Goal: Task Accomplishment & Management: Use online tool/utility

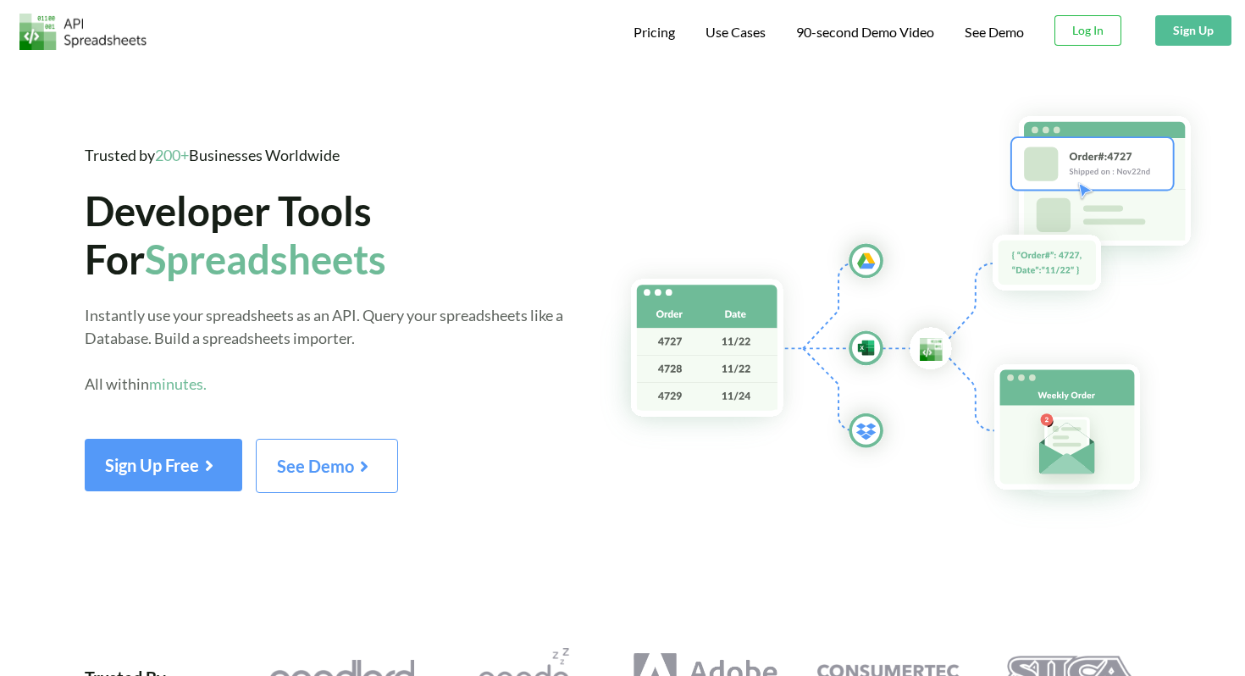
scroll to position [9, 0]
click at [1093, 36] on button "Log In" at bounding box center [1088, 30] width 67 height 30
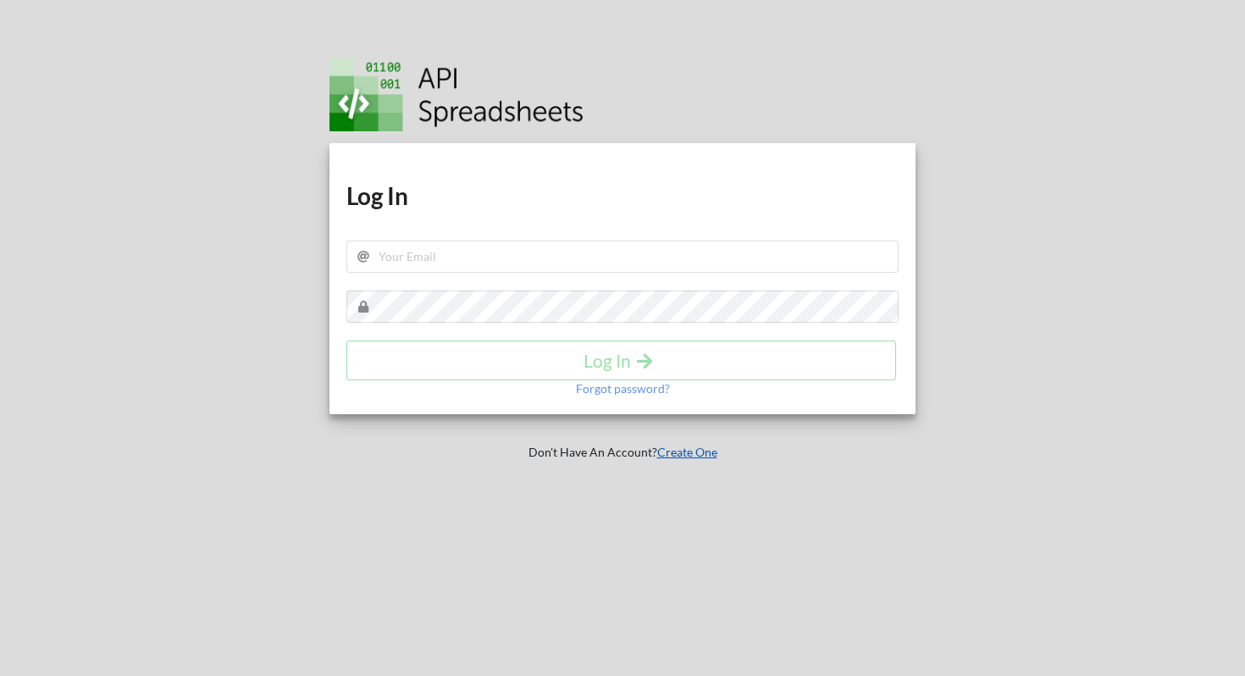
click at [689, 457] on link "Create One" at bounding box center [687, 452] width 60 height 14
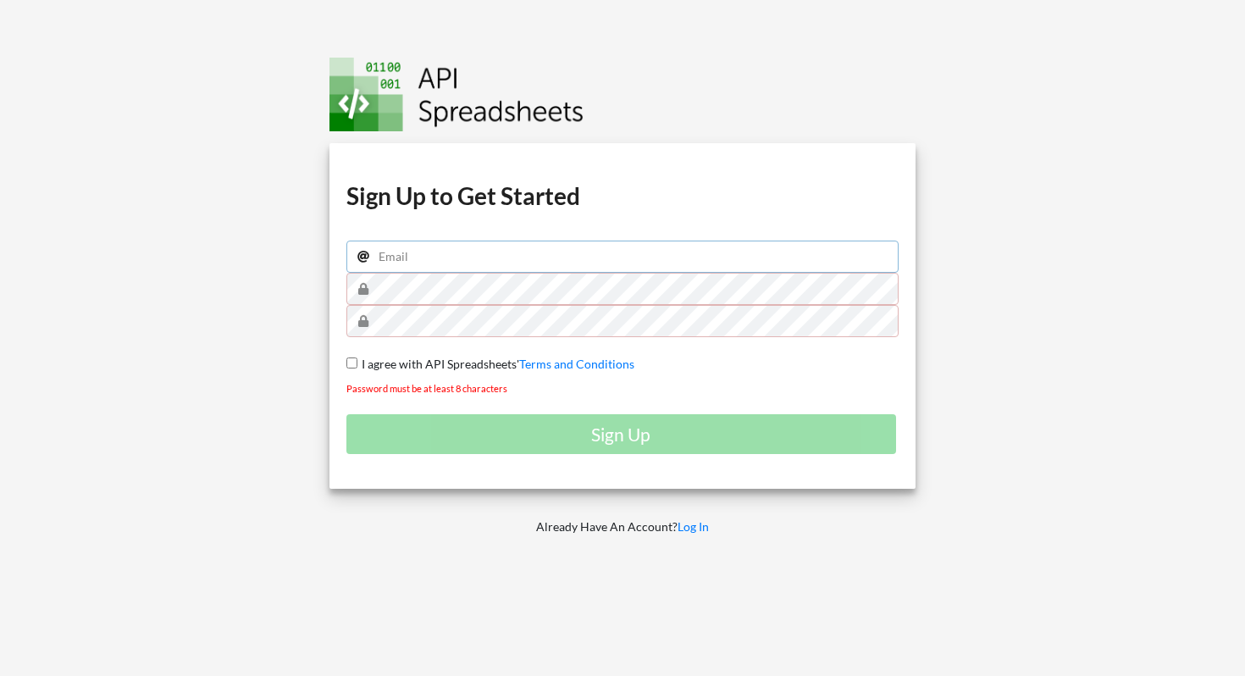
click at [553, 255] on input "email" at bounding box center [622, 257] width 552 height 32
type input "ashvitachourey1312@gmail.com"
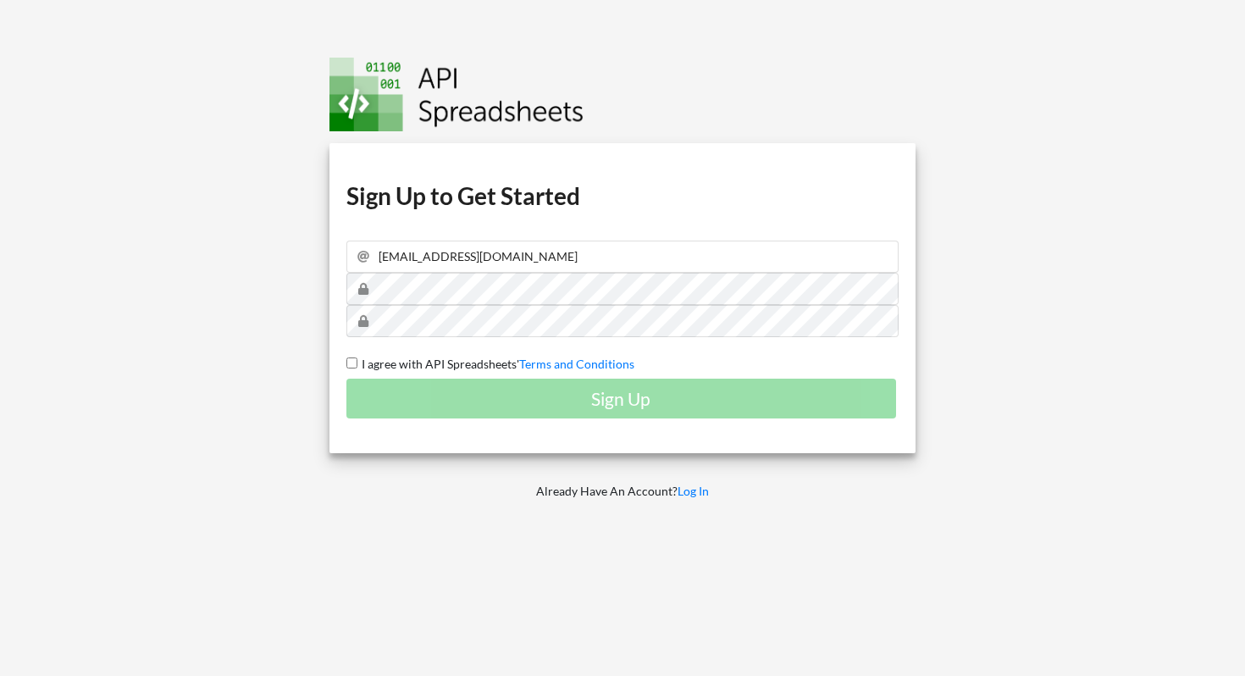
click at [435, 364] on span "I agree with API Spreadsheets'" at bounding box center [438, 364] width 162 height 14
click at [357, 364] on input "I agree with API Spreadsheets' Terms and Conditions" at bounding box center [351, 362] width 11 height 11
checkbox input "true"
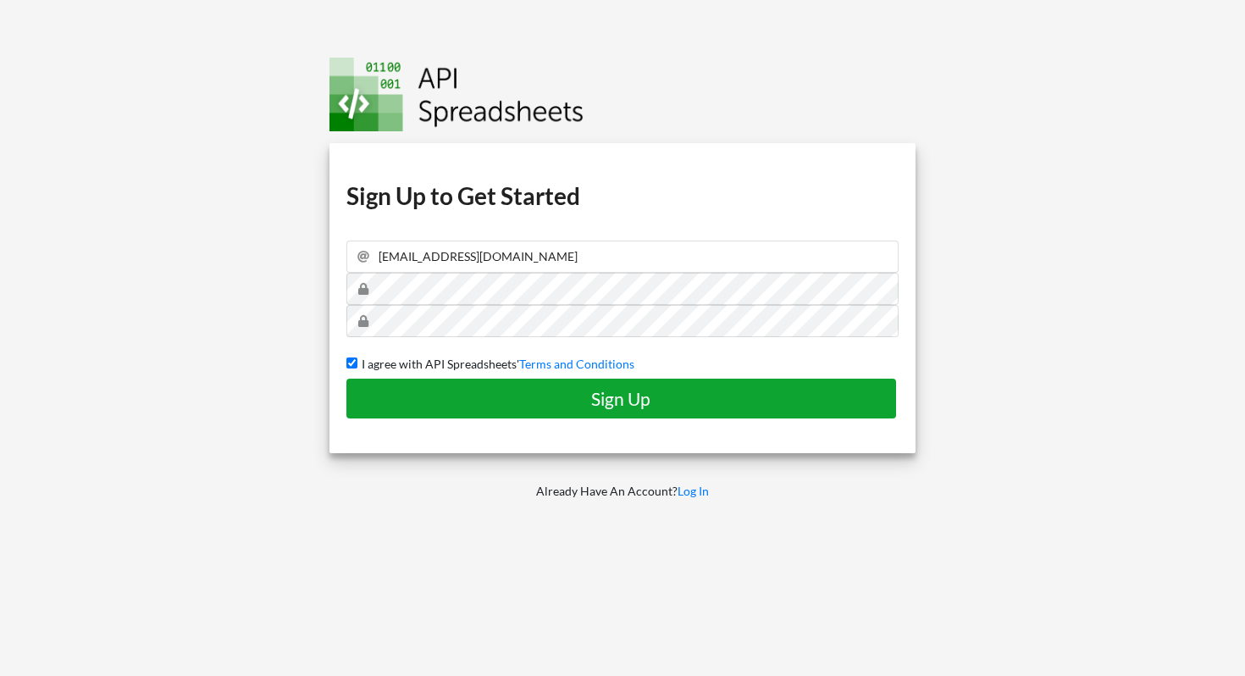
click at [447, 396] on h4 "Sign Up" at bounding box center [621, 398] width 514 height 21
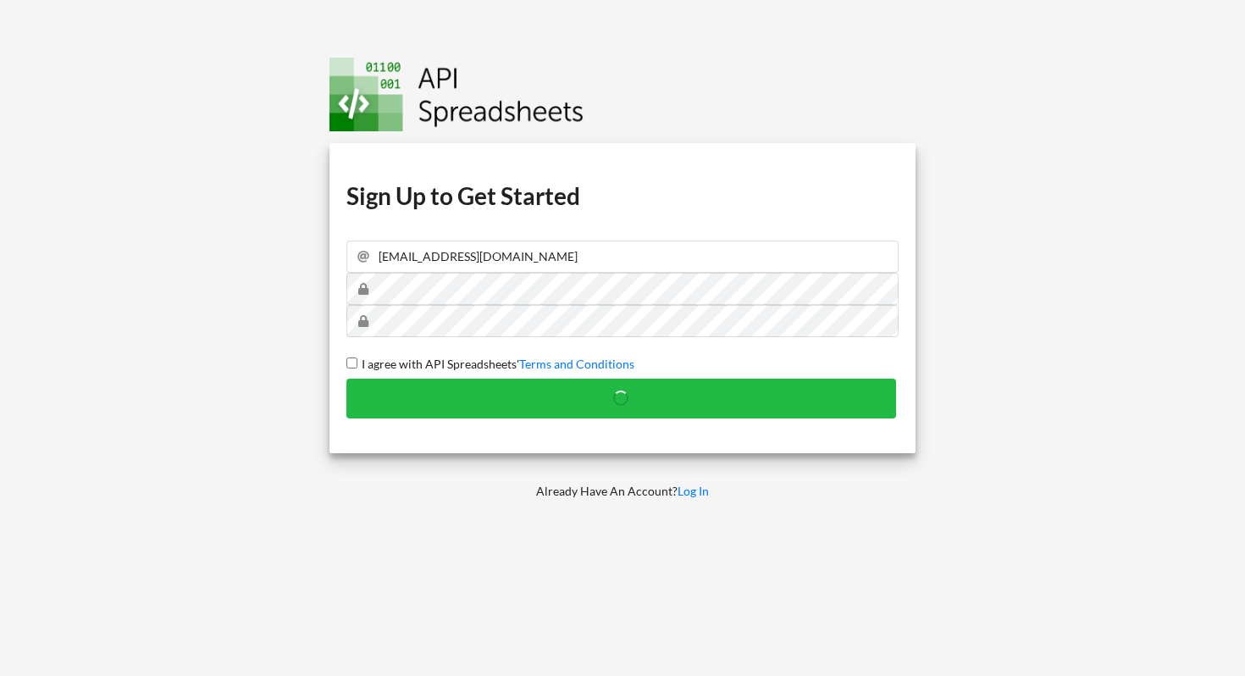
checkbox input "false"
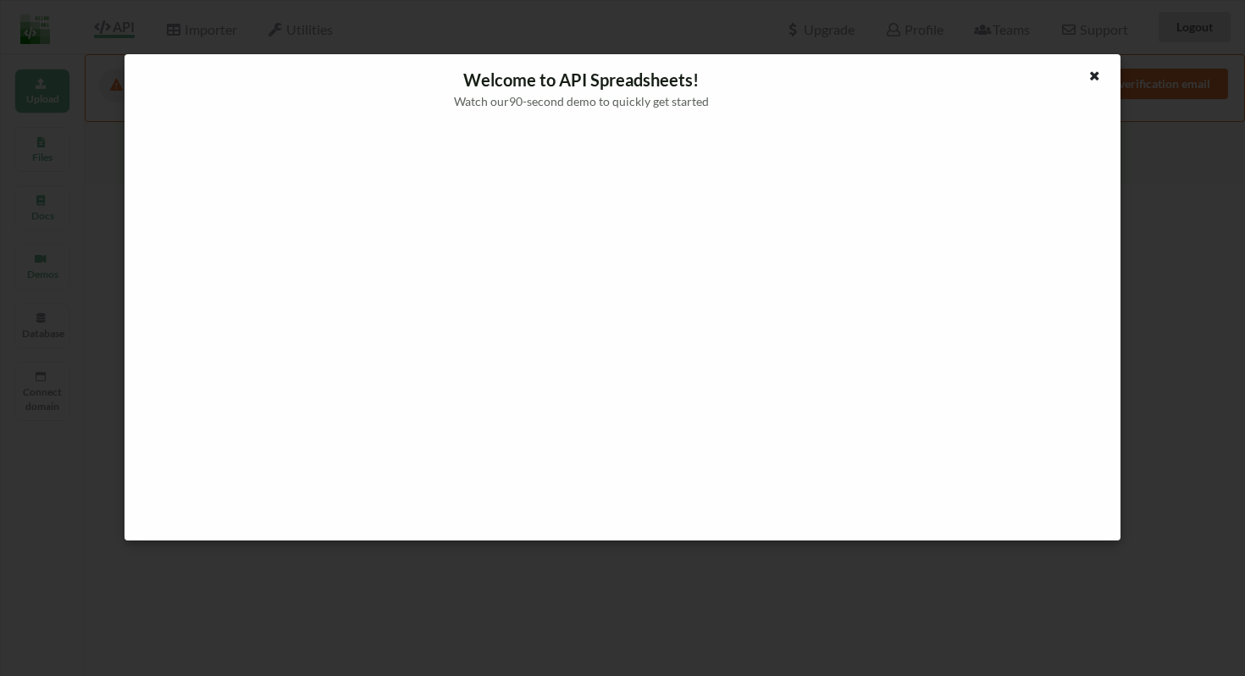
drag, startPoint x: 1096, startPoint y: 75, endPoint x: 588, endPoint y: 24, distance: 510.8
click at [1096, 75] on icon at bounding box center [1095, 74] width 14 height 12
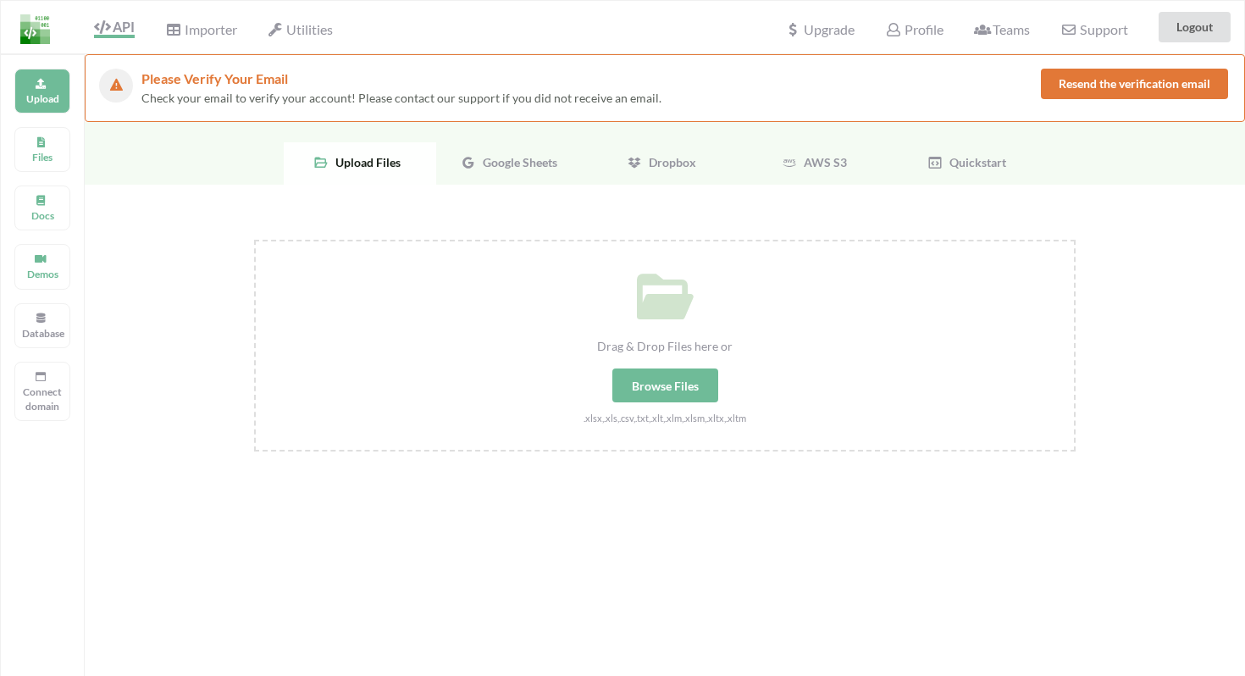
click at [671, 383] on div "Browse Files" at bounding box center [665, 385] width 106 height 34
click at [254, 240] on input "Drag & Drop Files here or Browse Files .xlsx,.xls,.csv,.txt,.xlt,.xlm,.xlsm,.xl…" at bounding box center [254, 240] width 0 height 0
type input "C:\fakepath\AVYXA Case Study Document [DATE].xlsx"
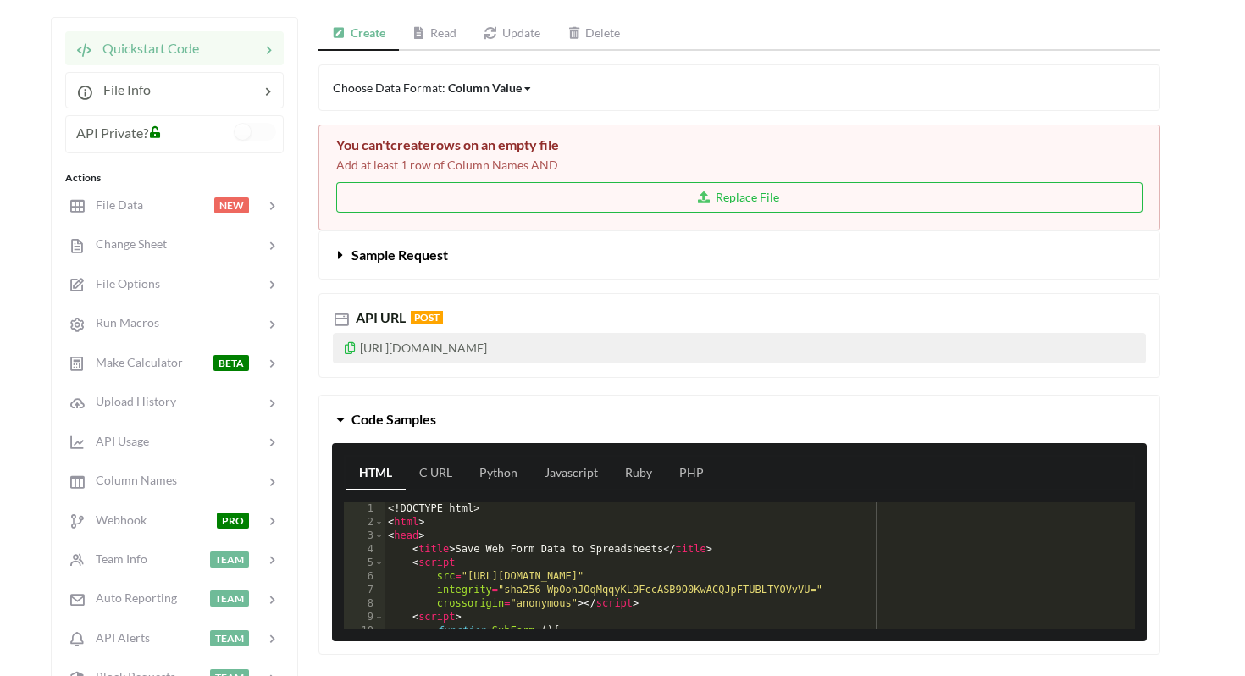
scroll to position [320, 0]
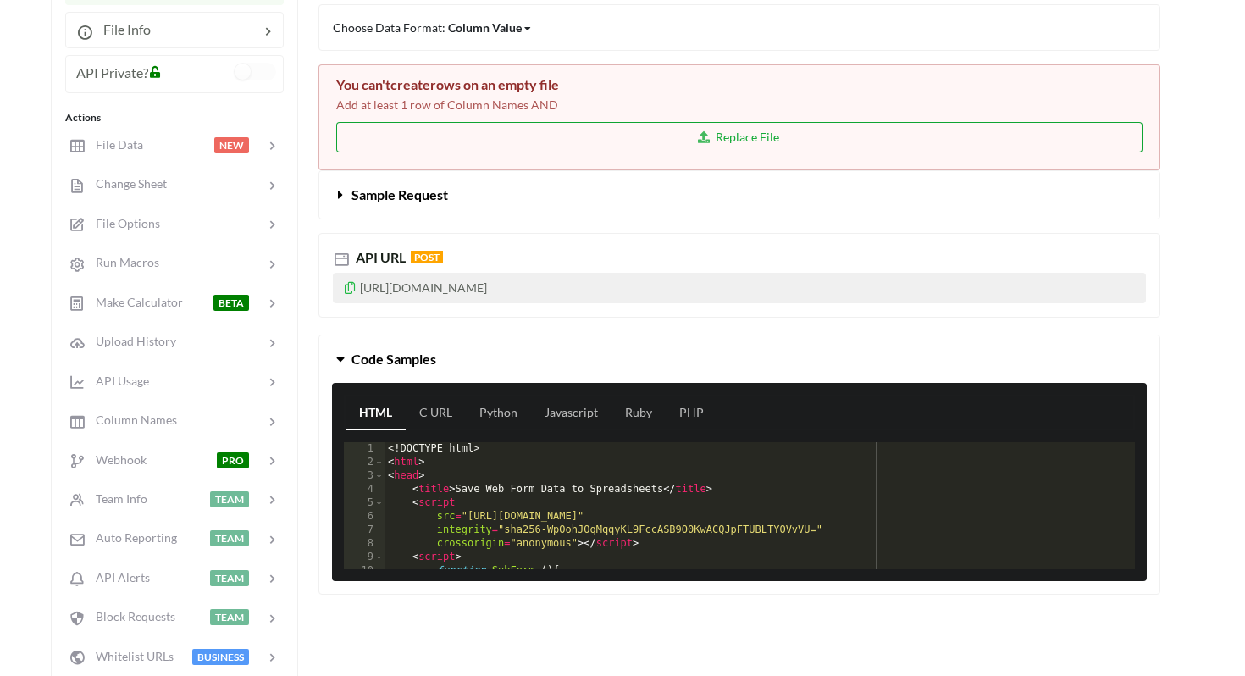
click at [742, 146] on button "Replace File" at bounding box center [739, 137] width 806 height 30
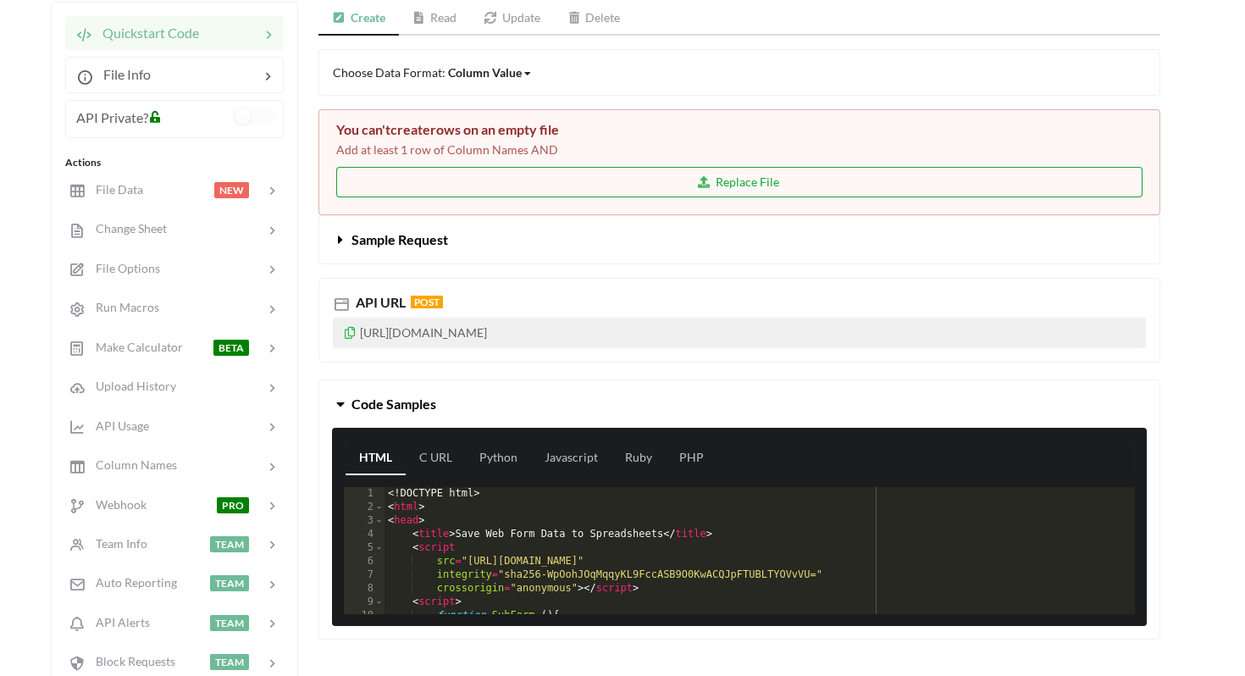
scroll to position [271, 0]
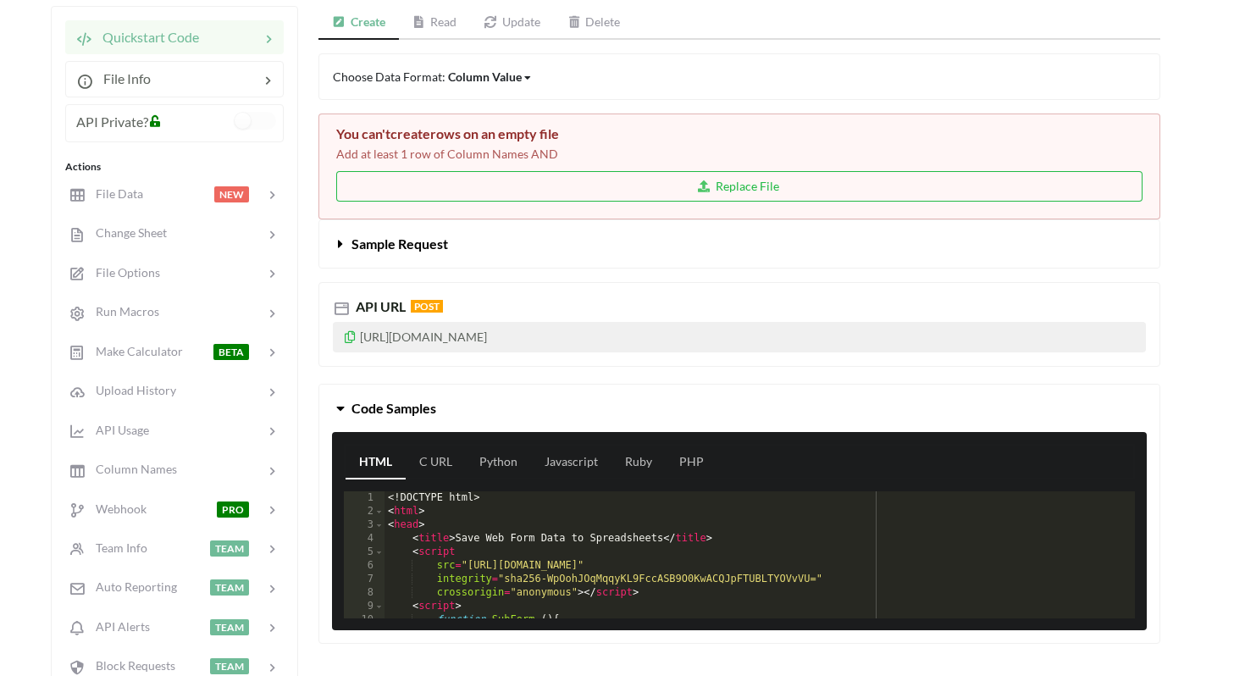
click at [512, 79] on div "Column Value" at bounding box center [485, 77] width 74 height 18
drag, startPoint x: 645, startPoint y: 89, endPoint x: 661, endPoint y: 92, distance: 16.4
click at [644, 89] on div "Choose Data Format: Column Value Column Value Row Column" at bounding box center [740, 76] width 842 height 47
click at [608, 196] on button "Replace File" at bounding box center [739, 186] width 806 height 30
type input "C:\fakepath\AVYXA Case Study SQL.xlsx"
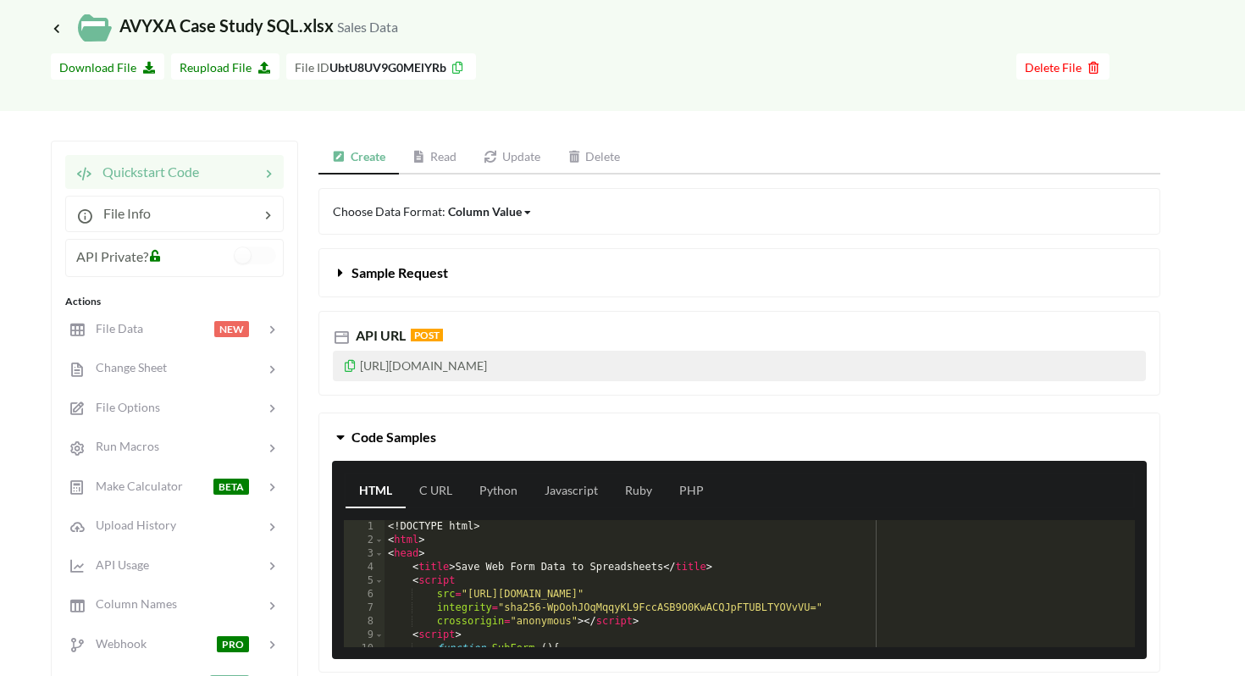
scroll to position [127, 0]
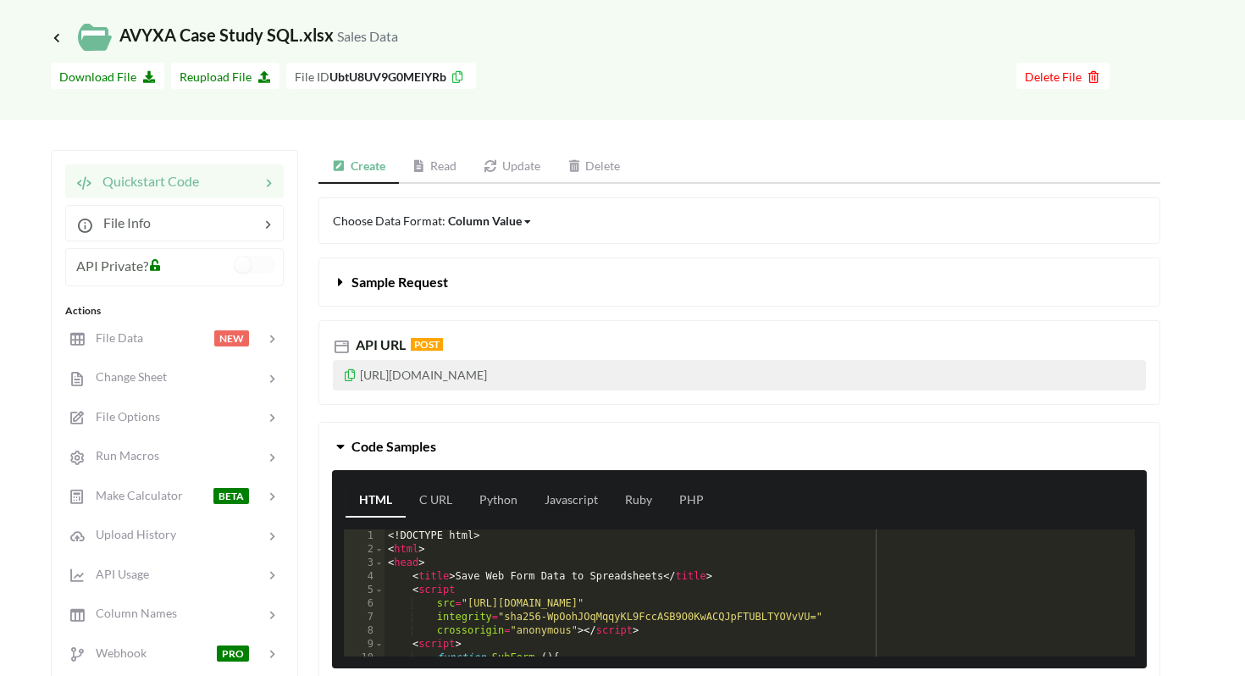
click at [337, 283] on icon at bounding box center [341, 279] width 16 height 14
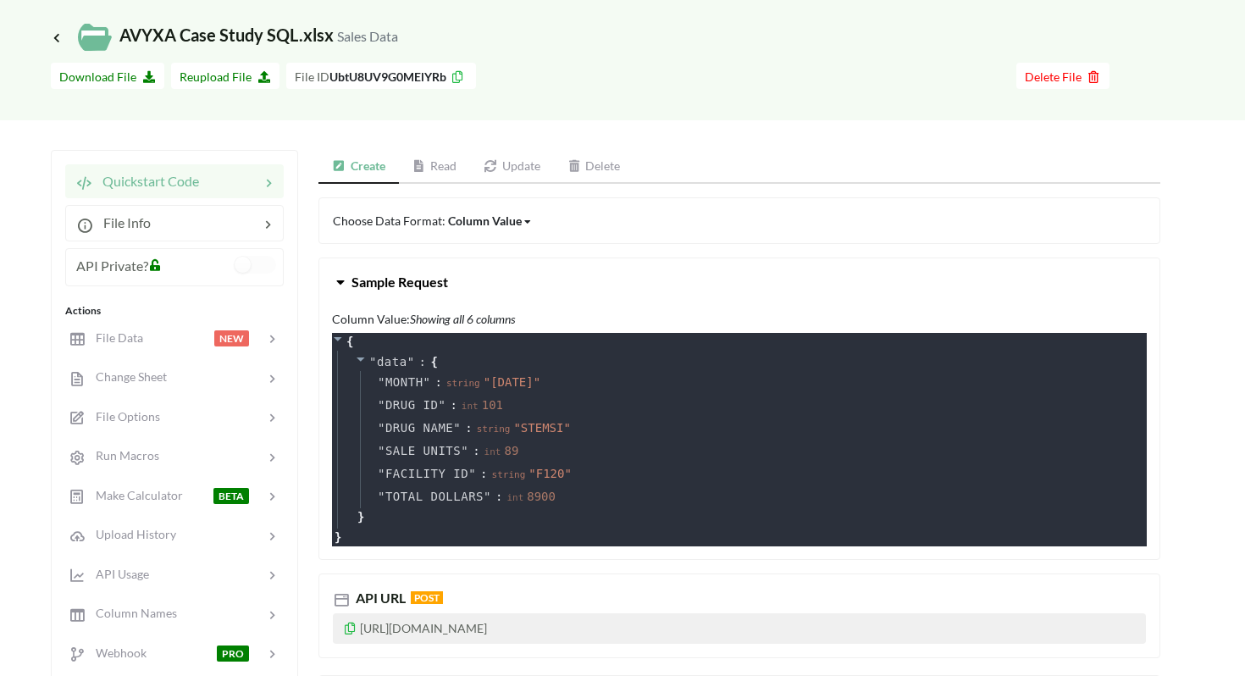
click at [341, 284] on icon at bounding box center [341, 279] width 16 height 14
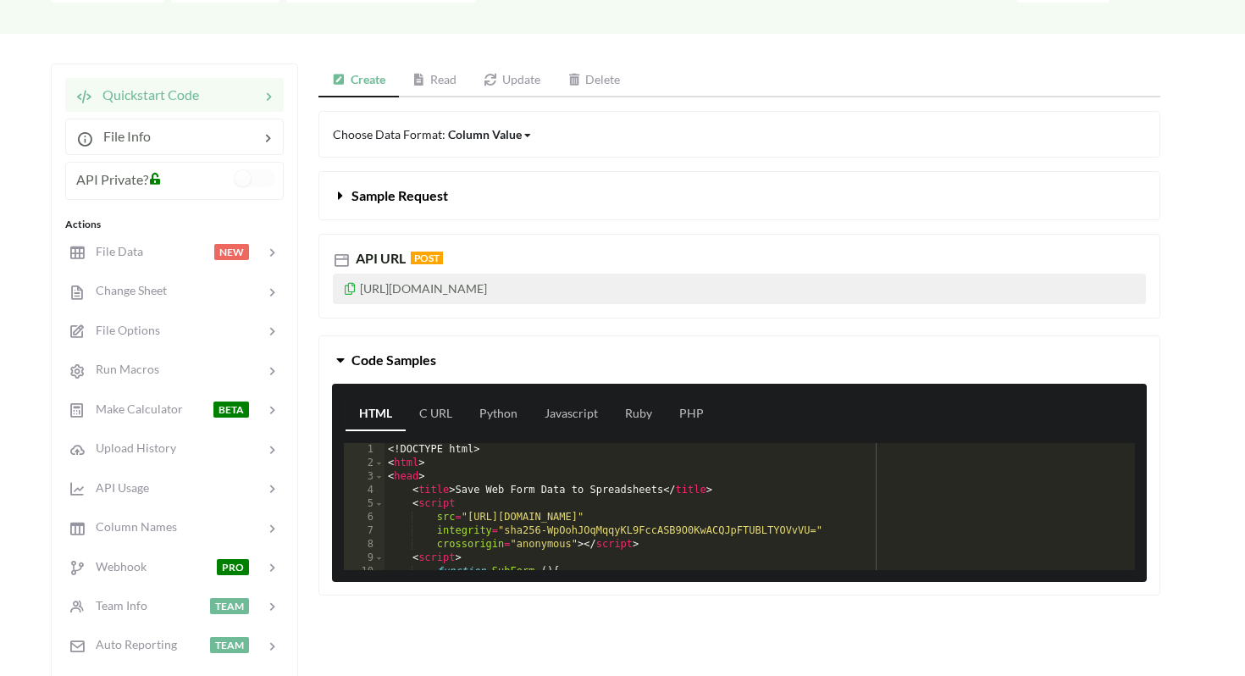
scroll to position [197, 0]
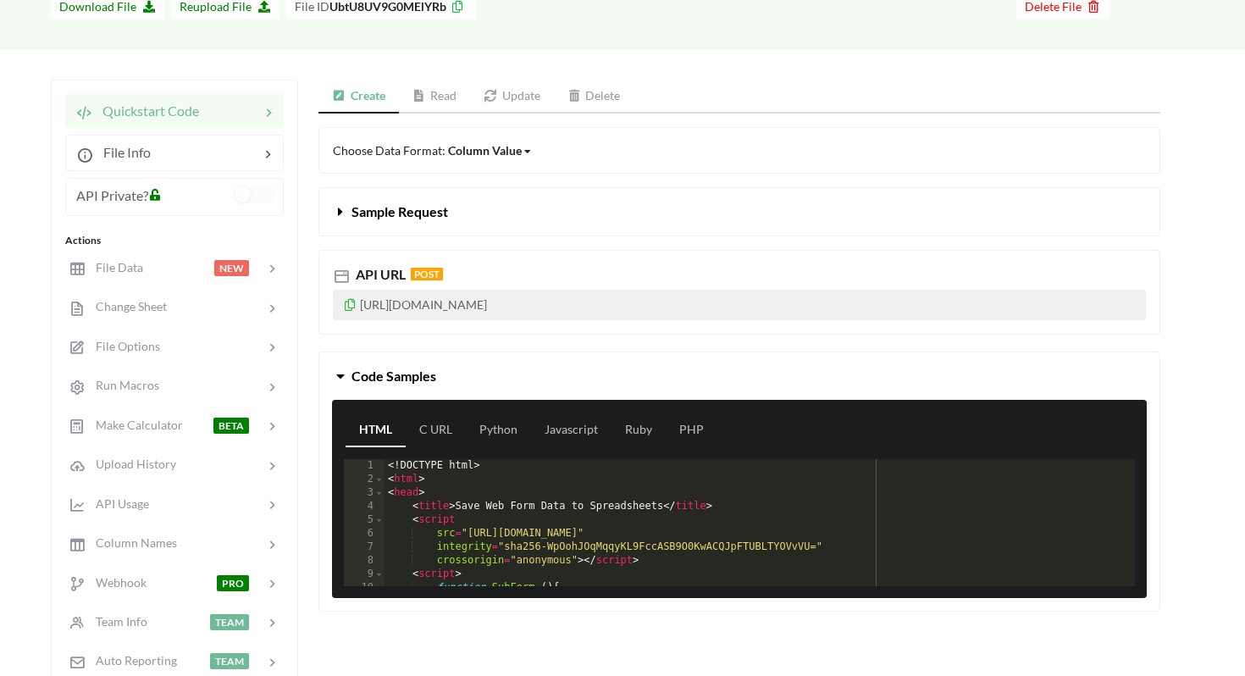
click at [336, 215] on span at bounding box center [342, 211] width 19 height 16
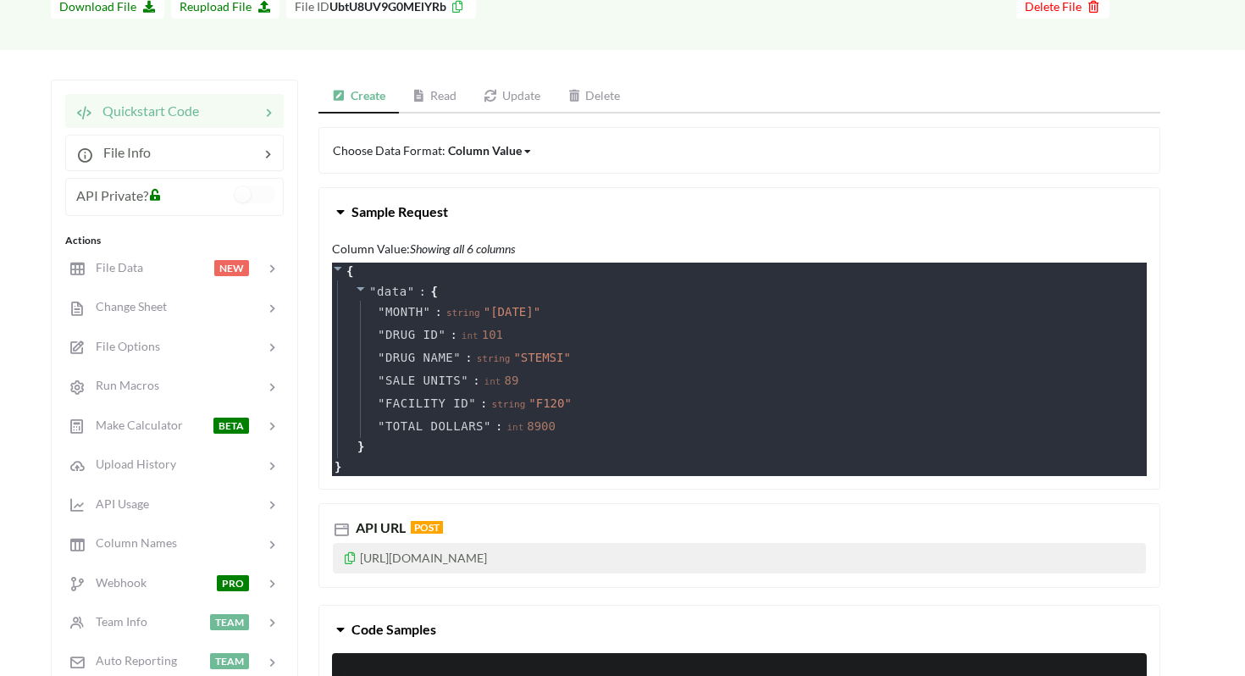
click at [336, 215] on icon at bounding box center [341, 209] width 16 height 14
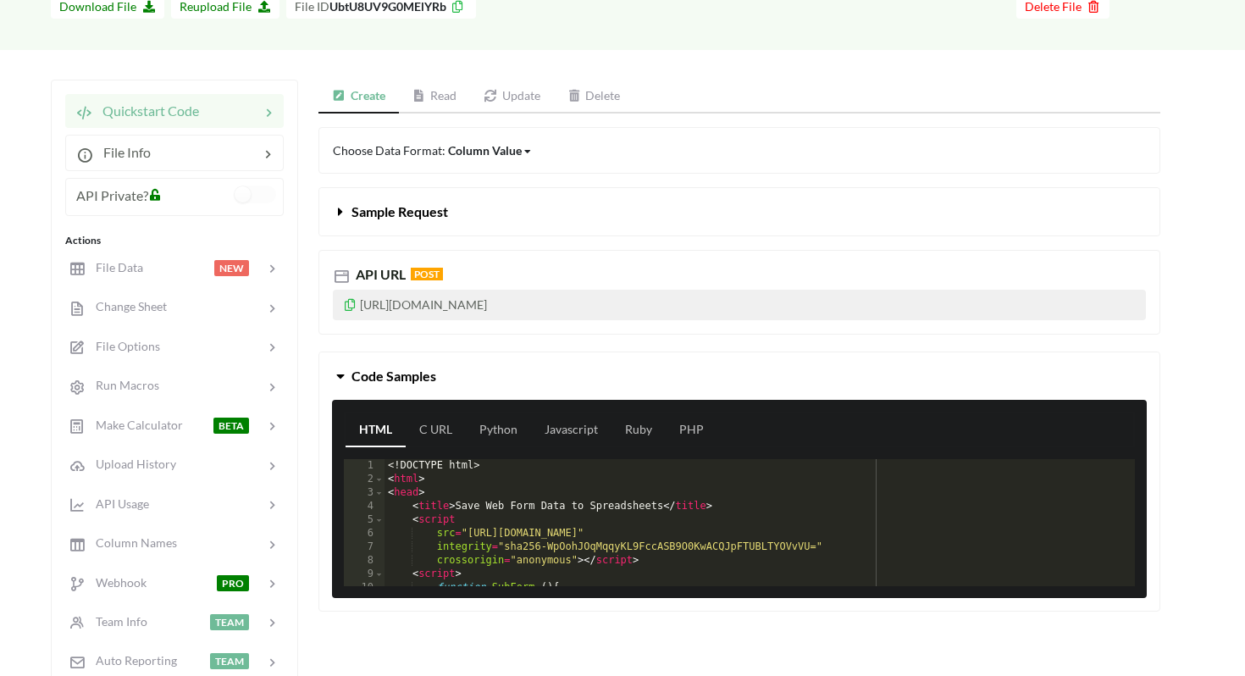
click at [527, 149] on icon at bounding box center [527, 152] width 7 height 10
click at [445, 102] on link "Read" at bounding box center [435, 97] width 72 height 34
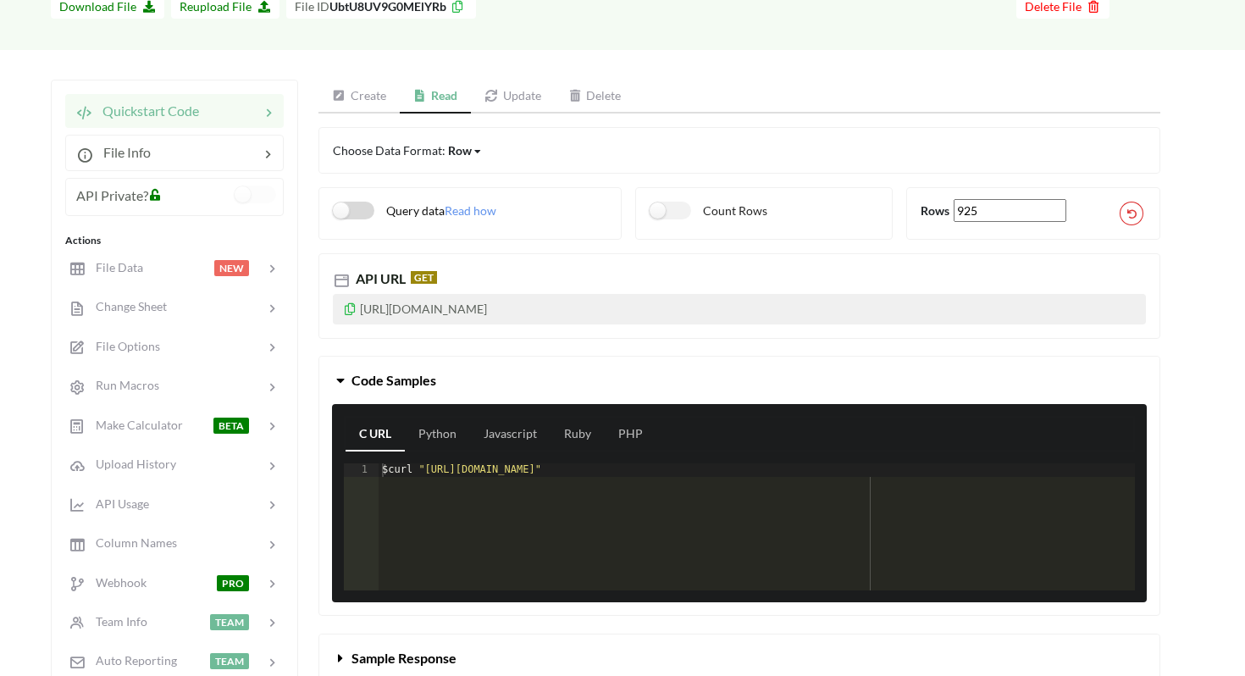
click at [345, 210] on label "Query data" at bounding box center [389, 211] width 112 height 18
click at [373, 206] on label "Query data" at bounding box center [389, 211] width 112 height 18
checkbox input "false"
click at [483, 208] on span "Read how" at bounding box center [471, 210] width 52 height 14
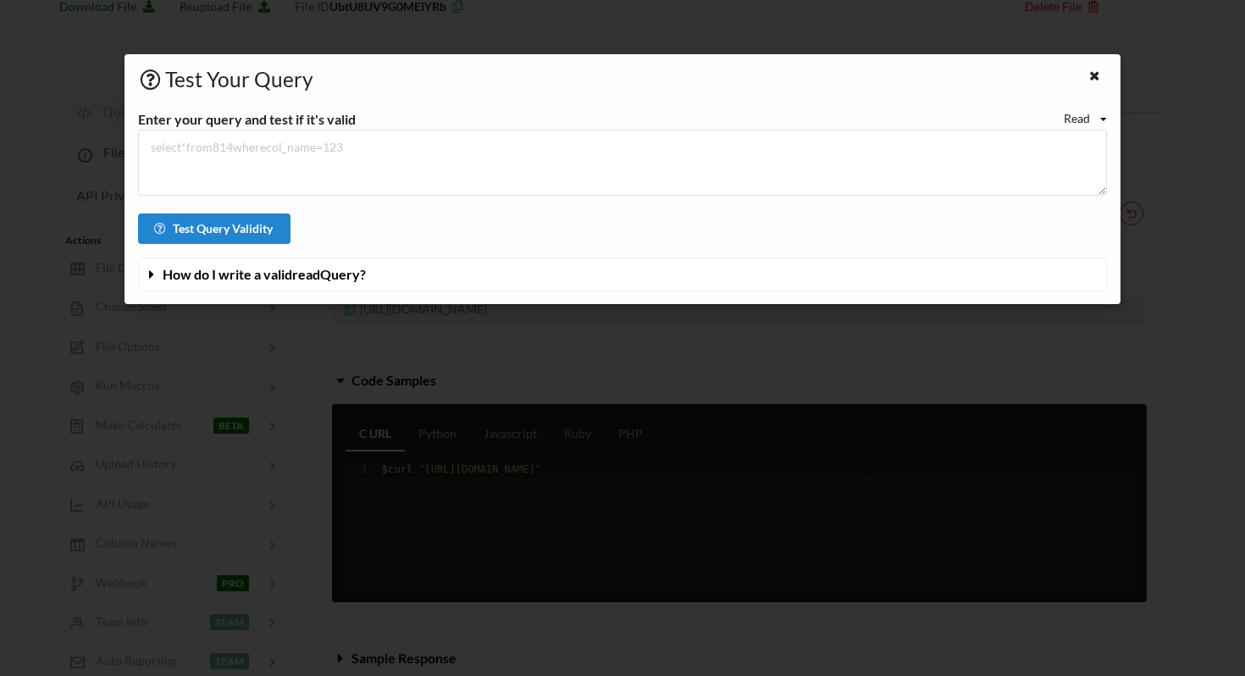
drag, startPoint x: 1098, startPoint y: 73, endPoint x: 845, endPoint y: 69, distance: 252.5
click at [1098, 73] on icon at bounding box center [1095, 74] width 14 height 12
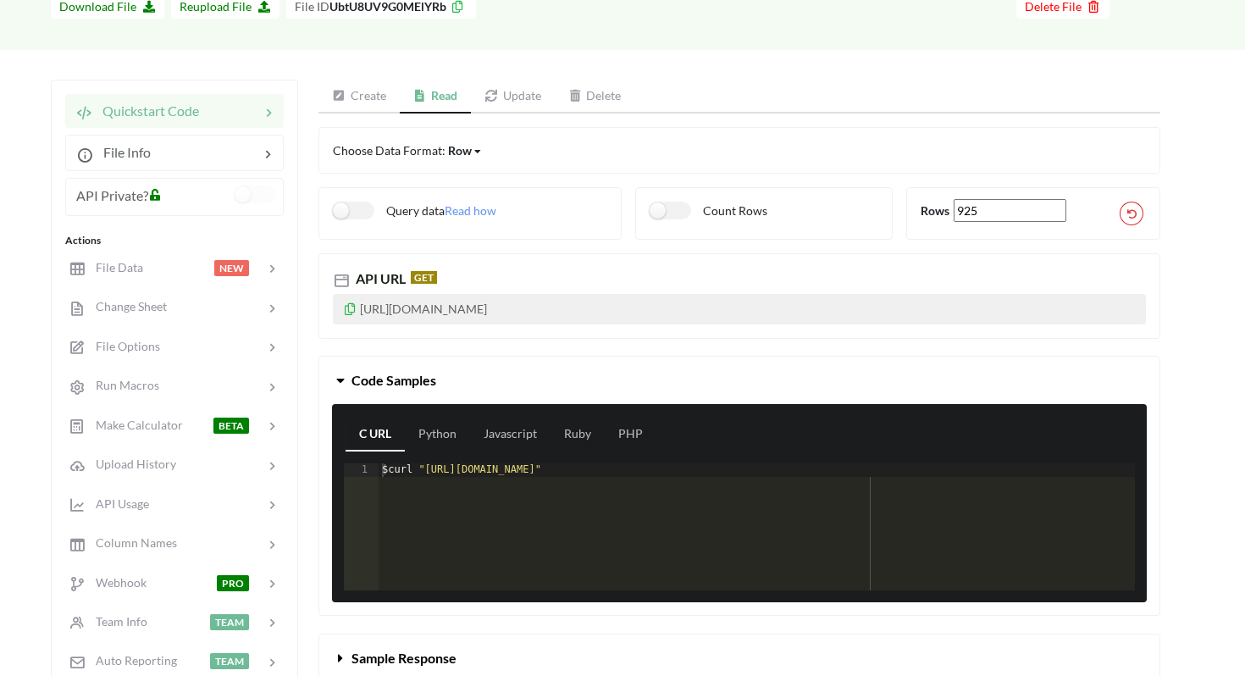
click at [518, 90] on link "Update" at bounding box center [513, 97] width 84 height 34
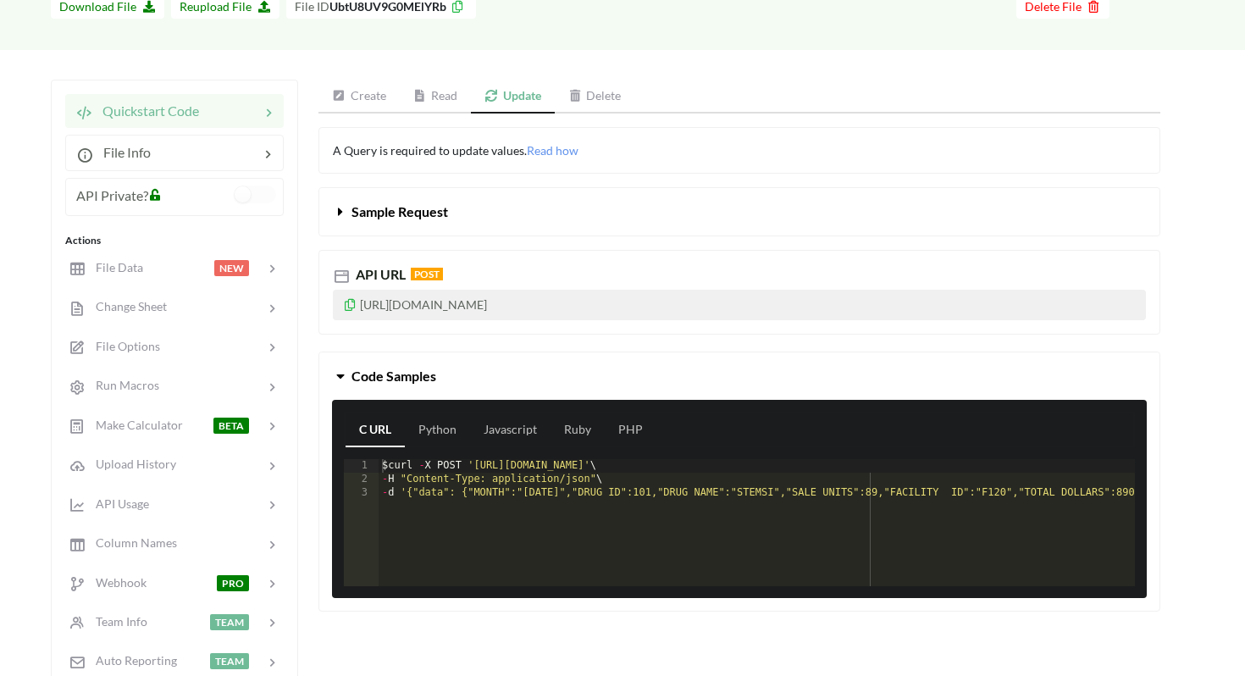
click at [446, 97] on link "Read" at bounding box center [436, 97] width 72 height 34
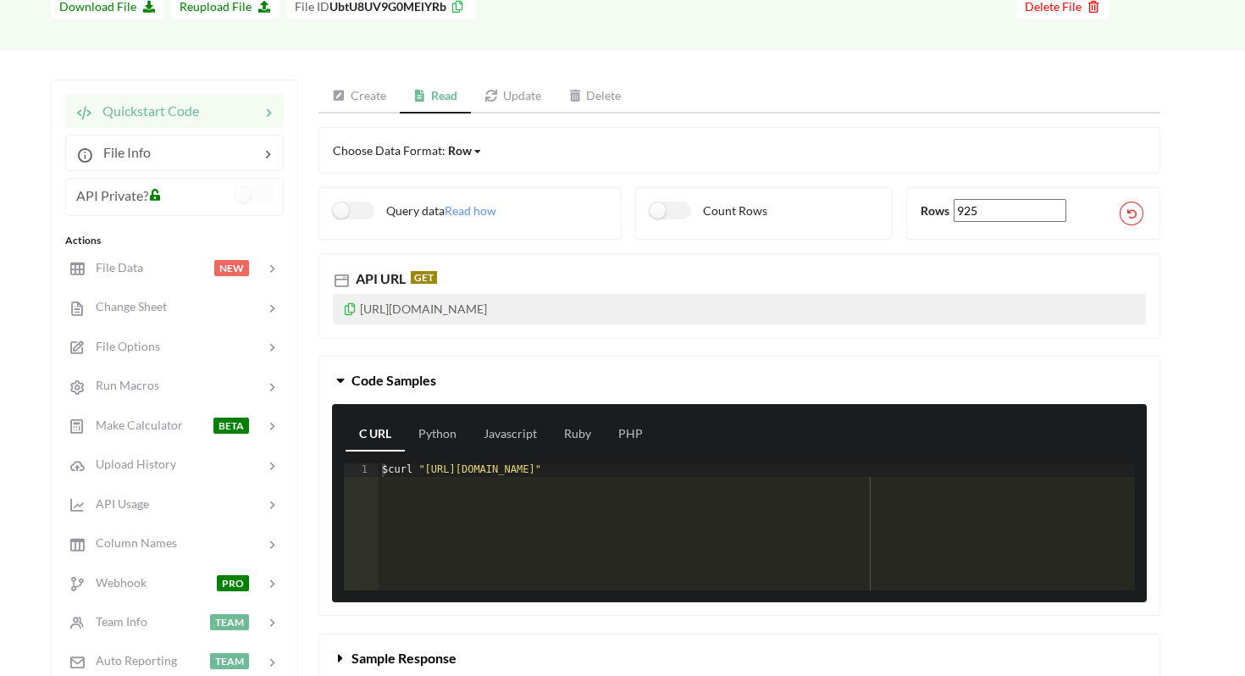
click at [362, 91] on link "Create" at bounding box center [359, 97] width 81 height 34
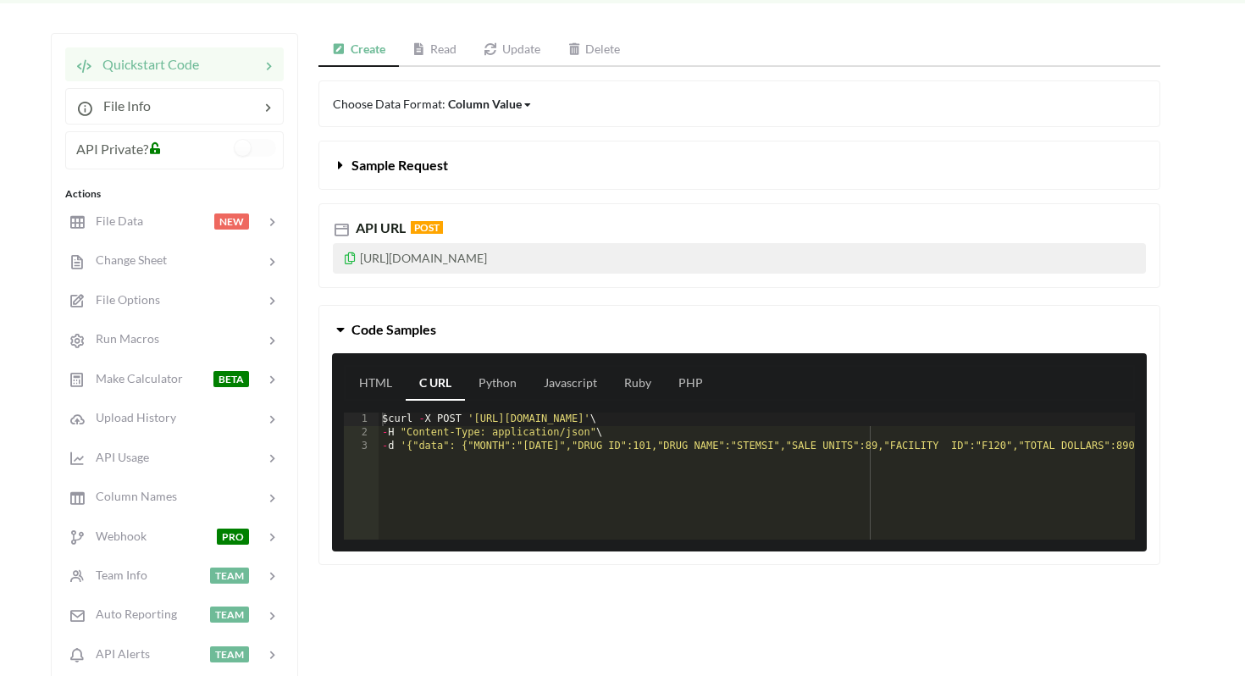
scroll to position [236, 0]
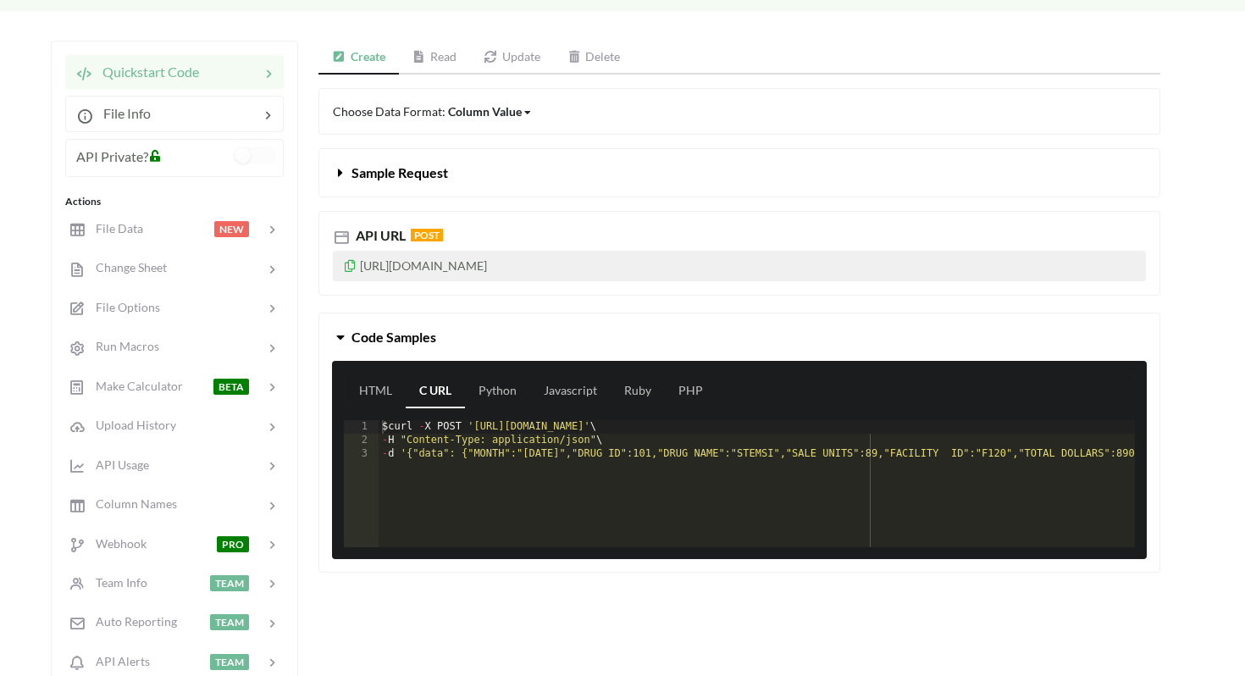
click at [367, 337] on span "Code Samples" at bounding box center [394, 337] width 85 height 16
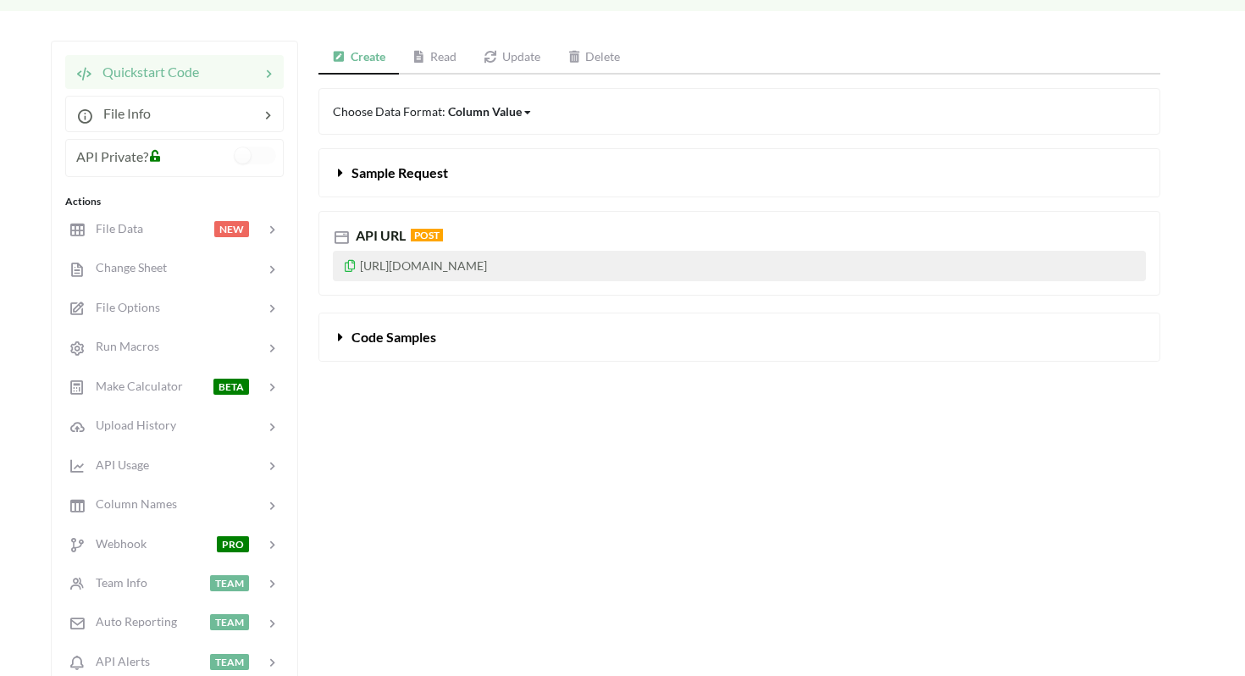
click at [367, 337] on span "Code Samples" at bounding box center [394, 337] width 85 height 16
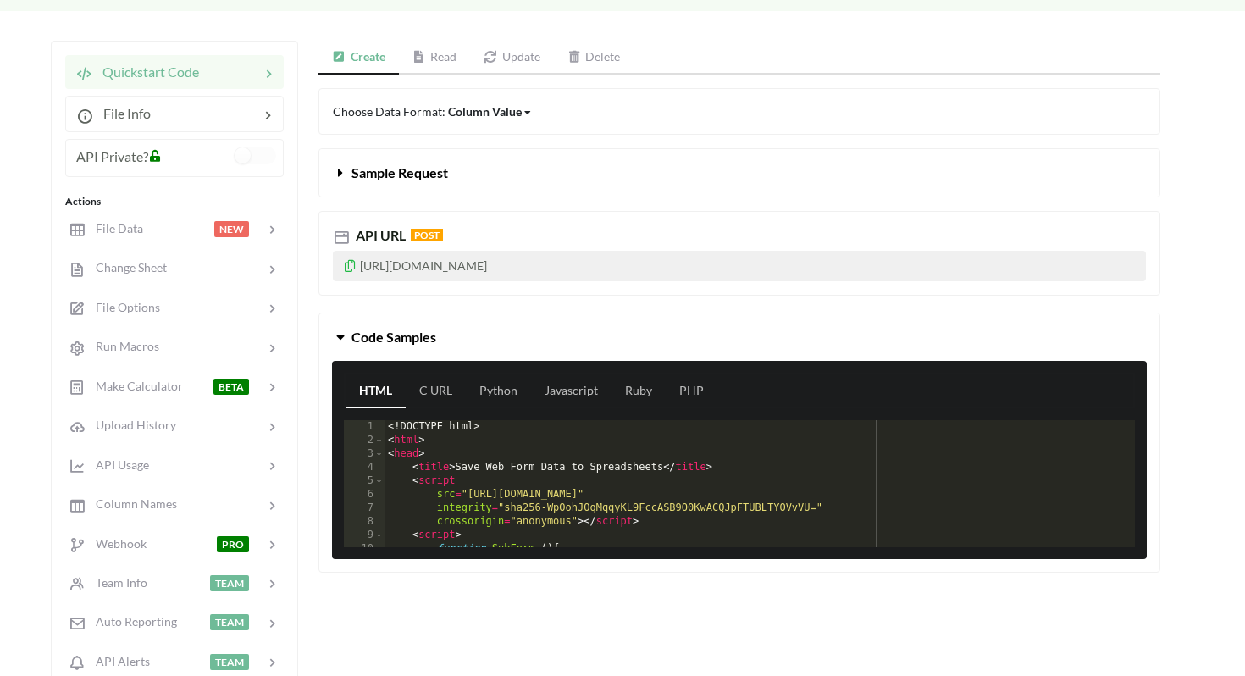
click at [367, 337] on span "Code Samples" at bounding box center [394, 337] width 85 height 16
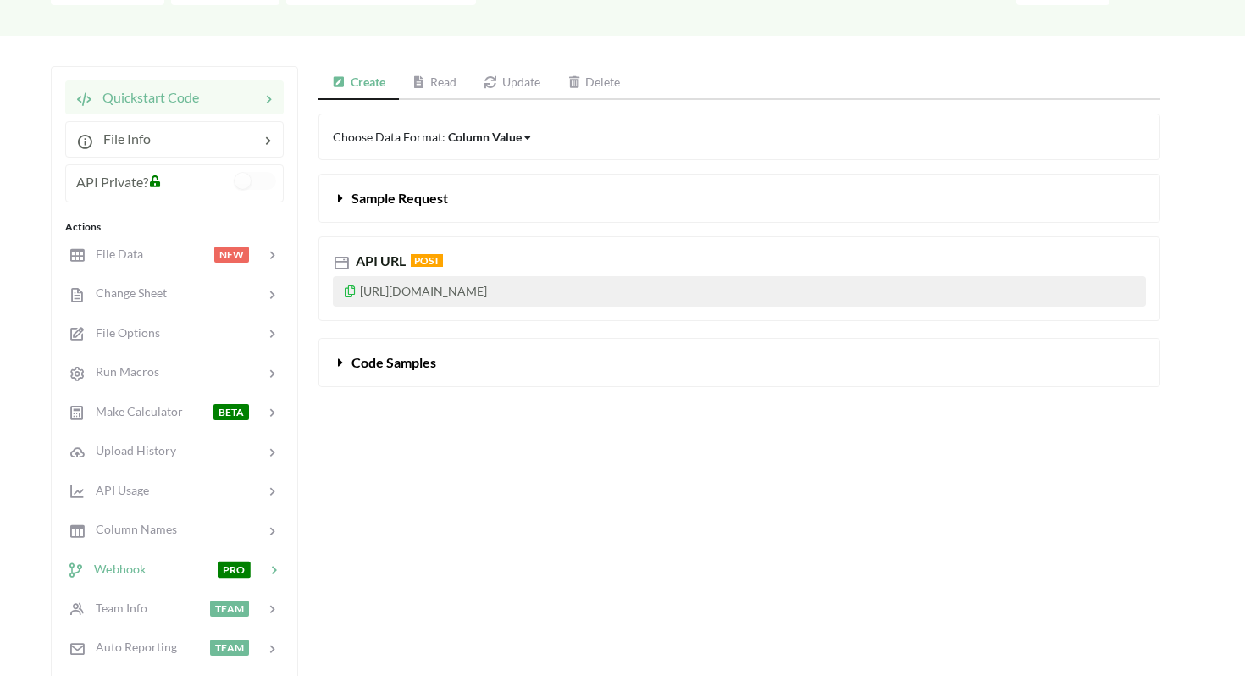
scroll to position [210, 0]
click at [171, 254] on div at bounding box center [178, 255] width 72 height 19
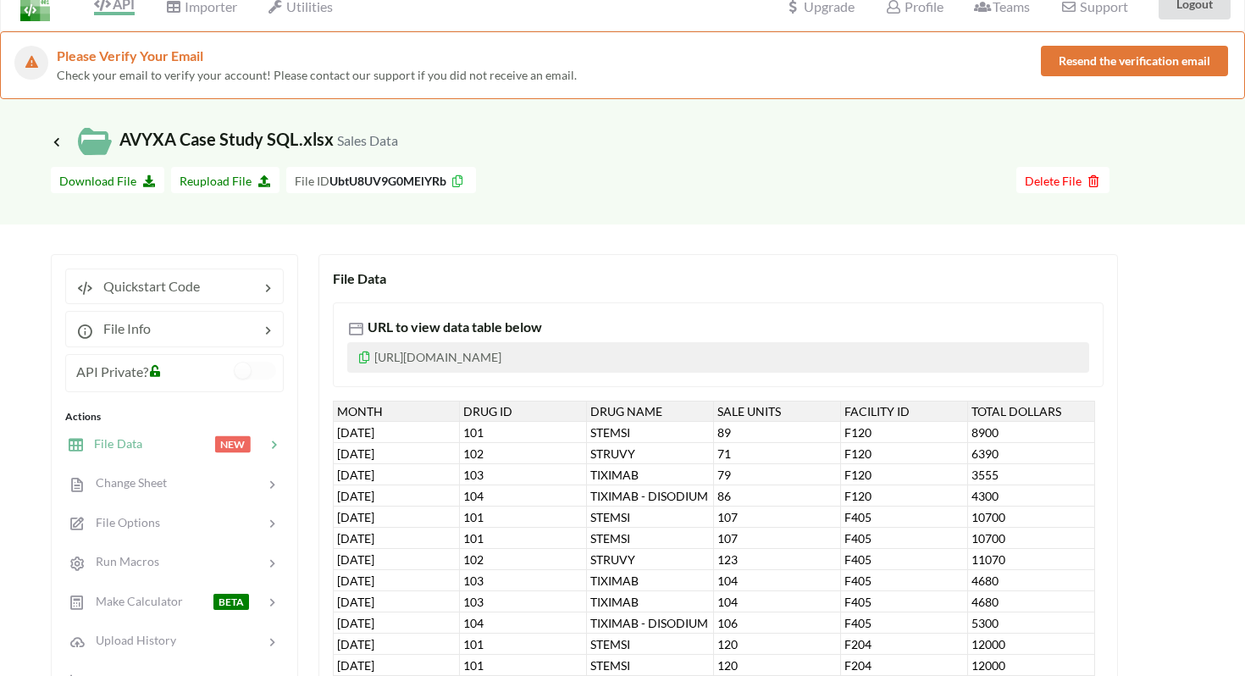
scroll to position [0, 0]
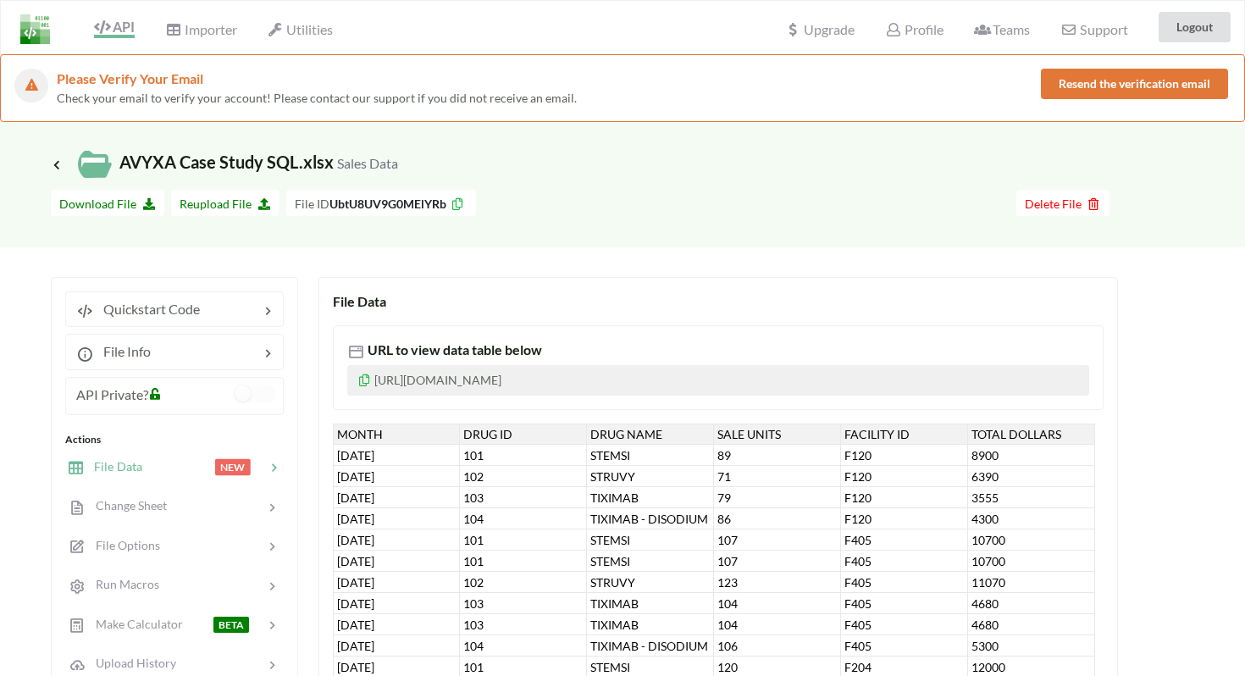
click at [241, 25] on div "Importer" at bounding box center [200, 26] width 93 height 37
click at [226, 27] on span "Importer" at bounding box center [200, 31] width 71 height 20
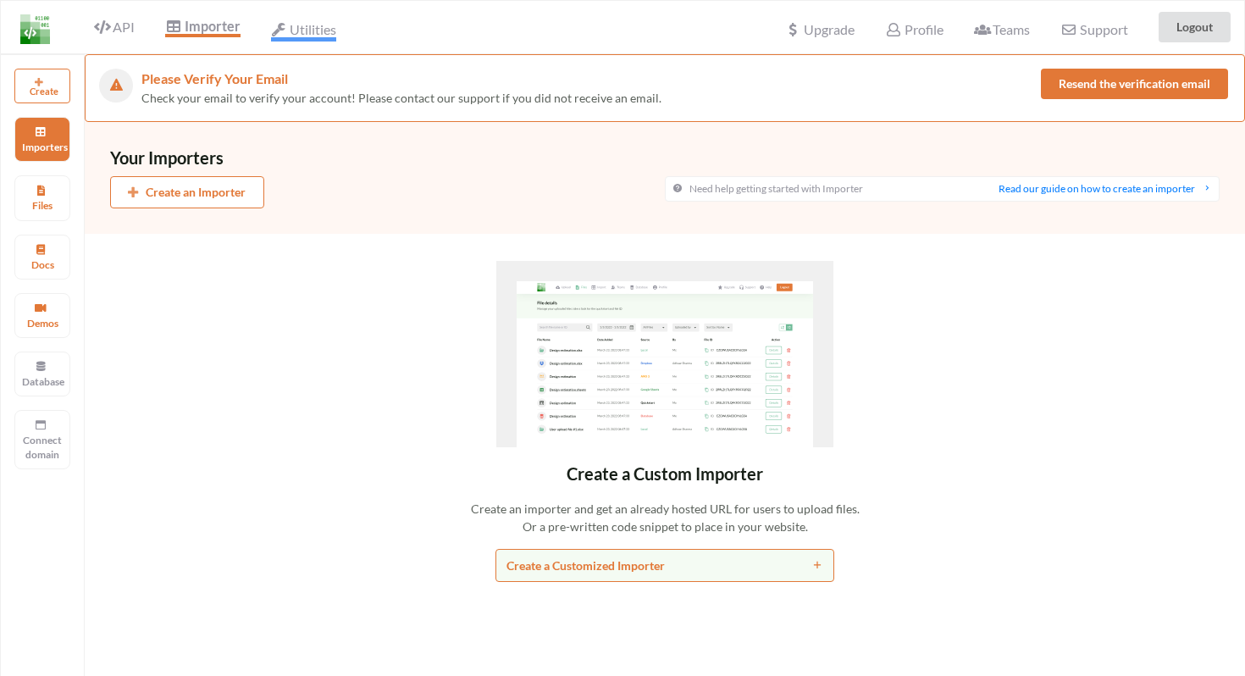
click at [313, 35] on span "Utilities" at bounding box center [303, 31] width 65 height 20
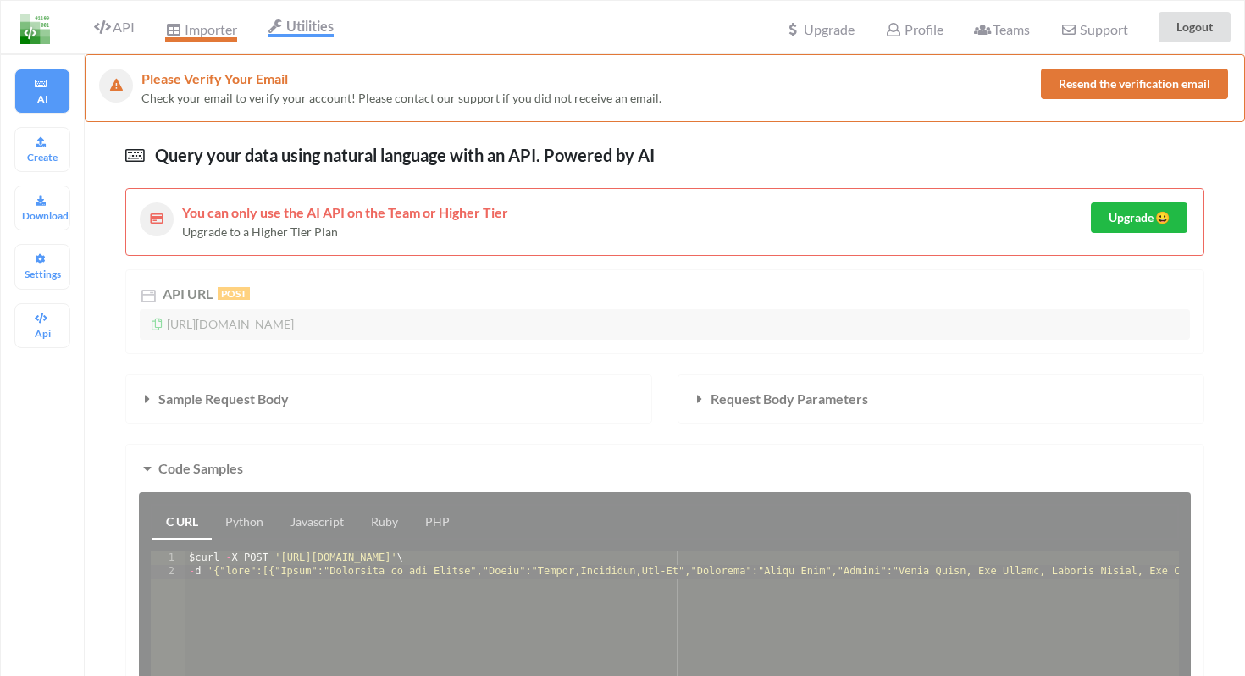
click at [214, 35] on span "Importer" at bounding box center [200, 31] width 71 height 20
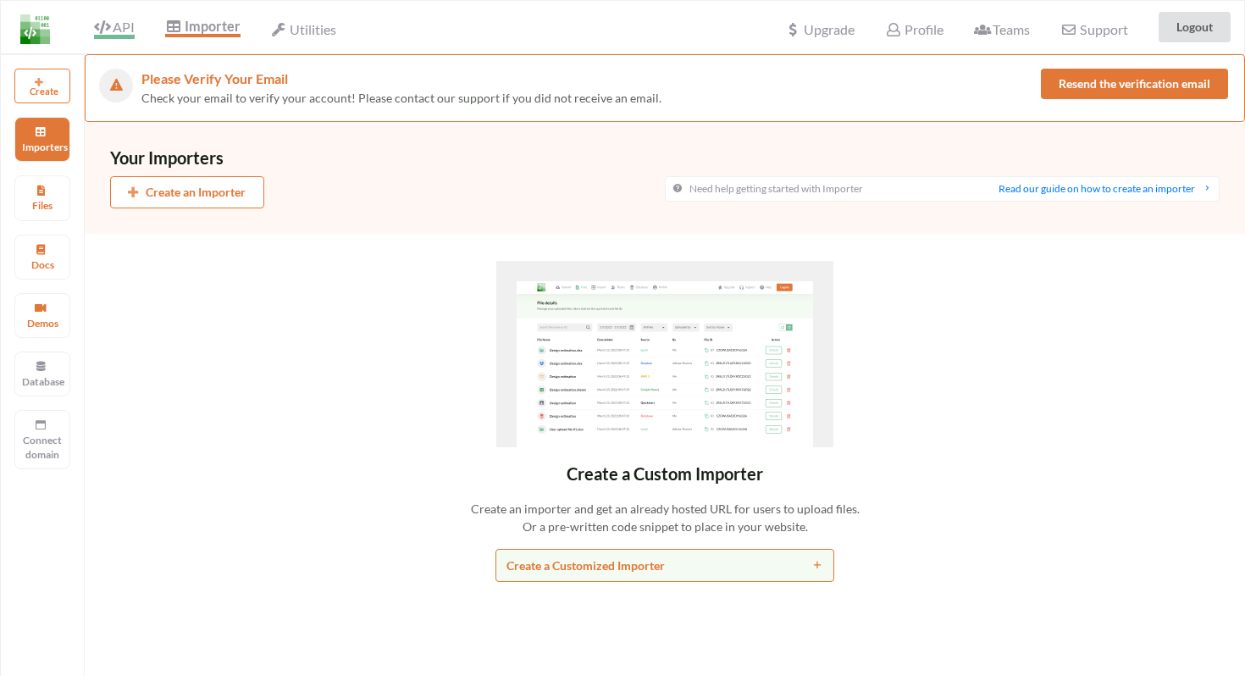
click at [108, 33] on icon at bounding box center [102, 27] width 16 height 14
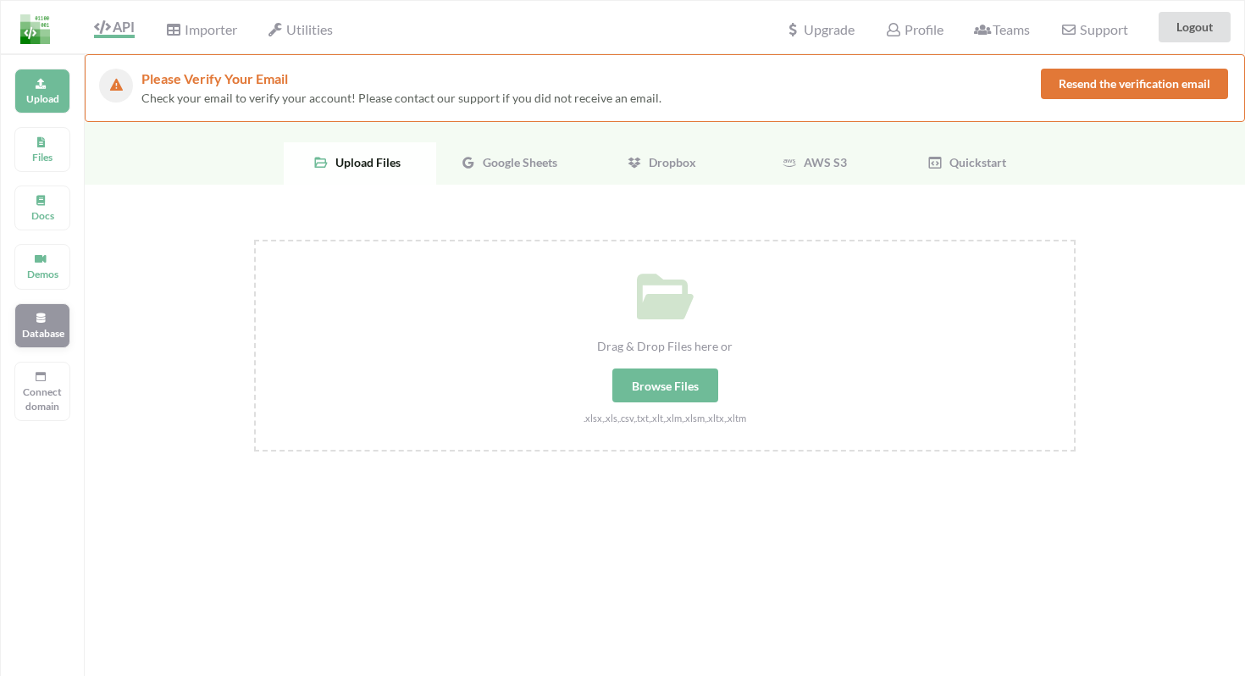
click at [47, 337] on p "Database" at bounding box center [42, 333] width 41 height 14
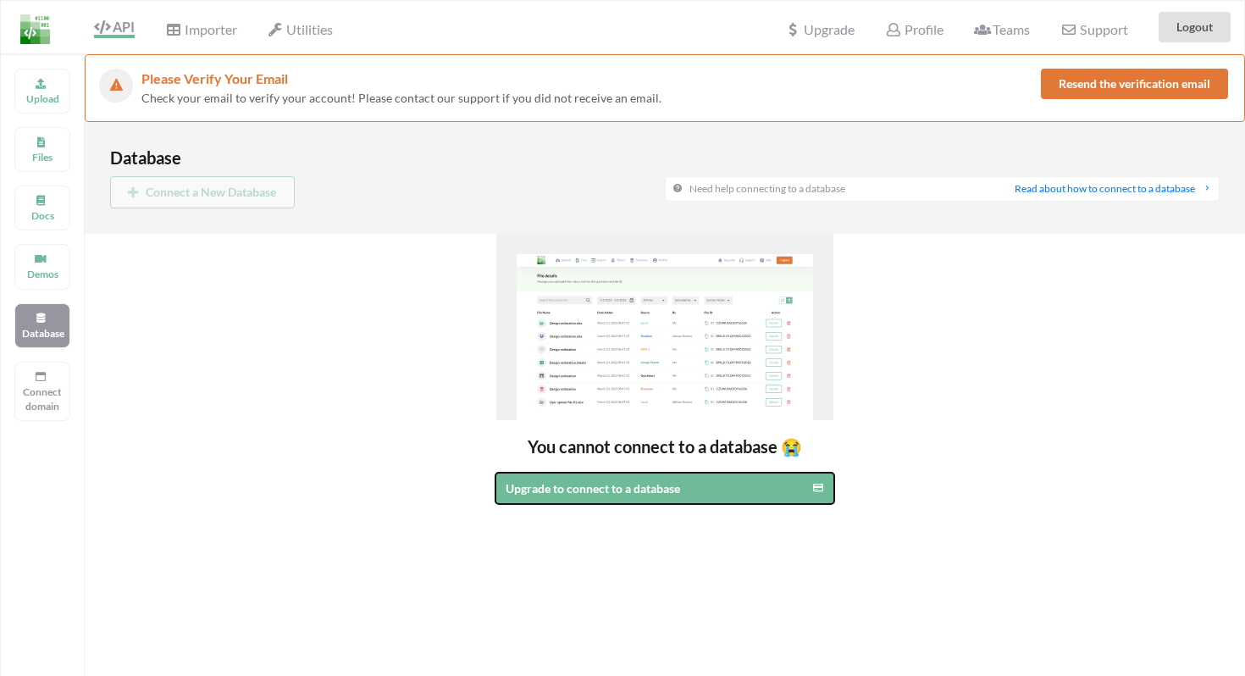
click at [689, 478] on button "Upgrade to connect to a database" at bounding box center [665, 488] width 339 height 31
